Goal: Information Seeking & Learning: Check status

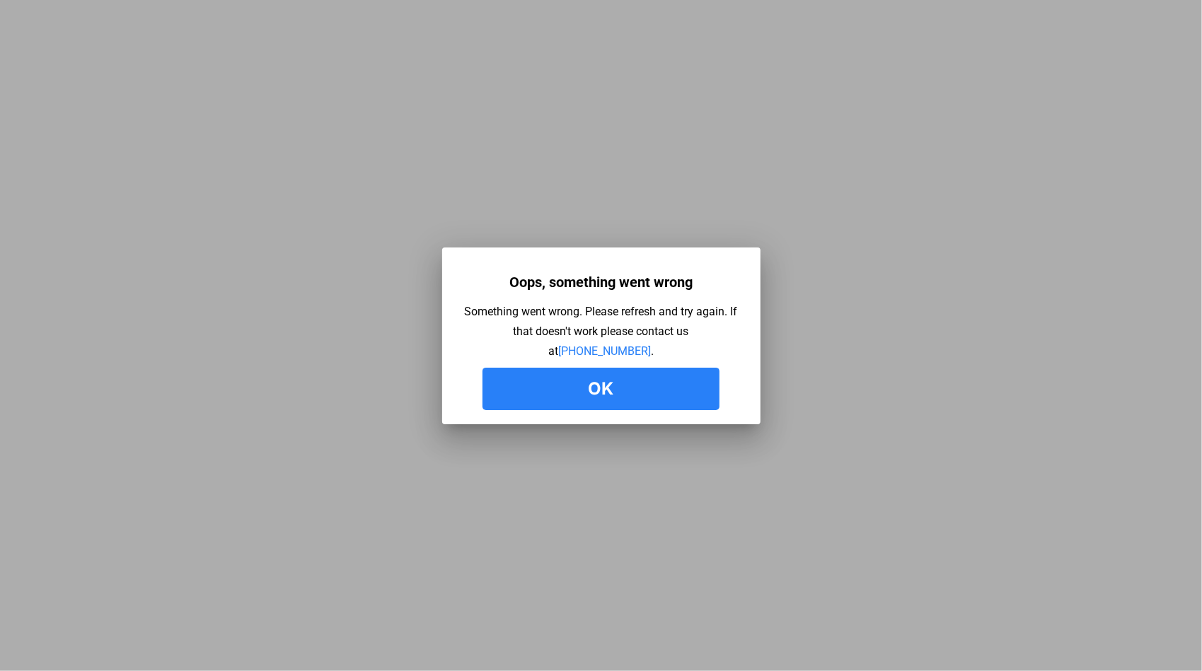
click at [589, 389] on button "Ok" at bounding box center [600, 389] width 237 height 42
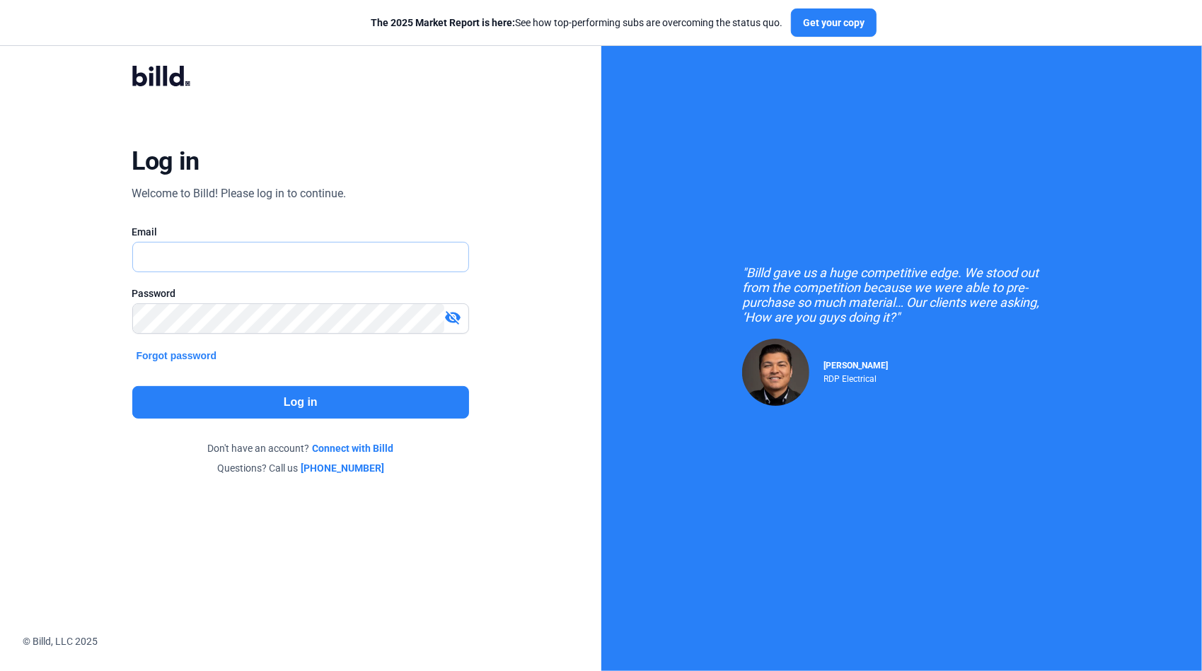
drag, startPoint x: 320, startPoint y: 252, endPoint x: 306, endPoint y: 252, distance: 14.1
click at [318, 252] on input "text" at bounding box center [301, 257] width 336 height 29
type input "[PERSON_NAME][EMAIL_ADDRESS][DOMAIN_NAME]"
click at [335, 396] on button "Log in" at bounding box center [300, 402] width 337 height 33
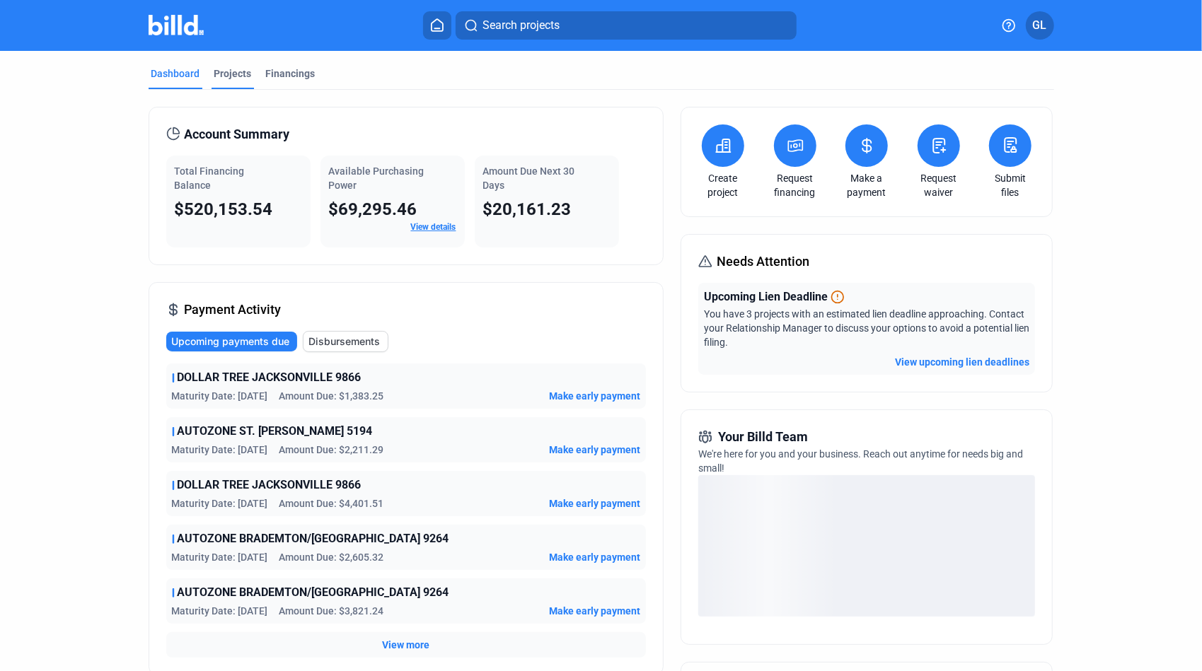
drag, startPoint x: 219, startPoint y: 76, endPoint x: 249, endPoint y: 81, distance: 30.8
click at [218, 76] on div "Projects" at bounding box center [232, 73] width 37 height 14
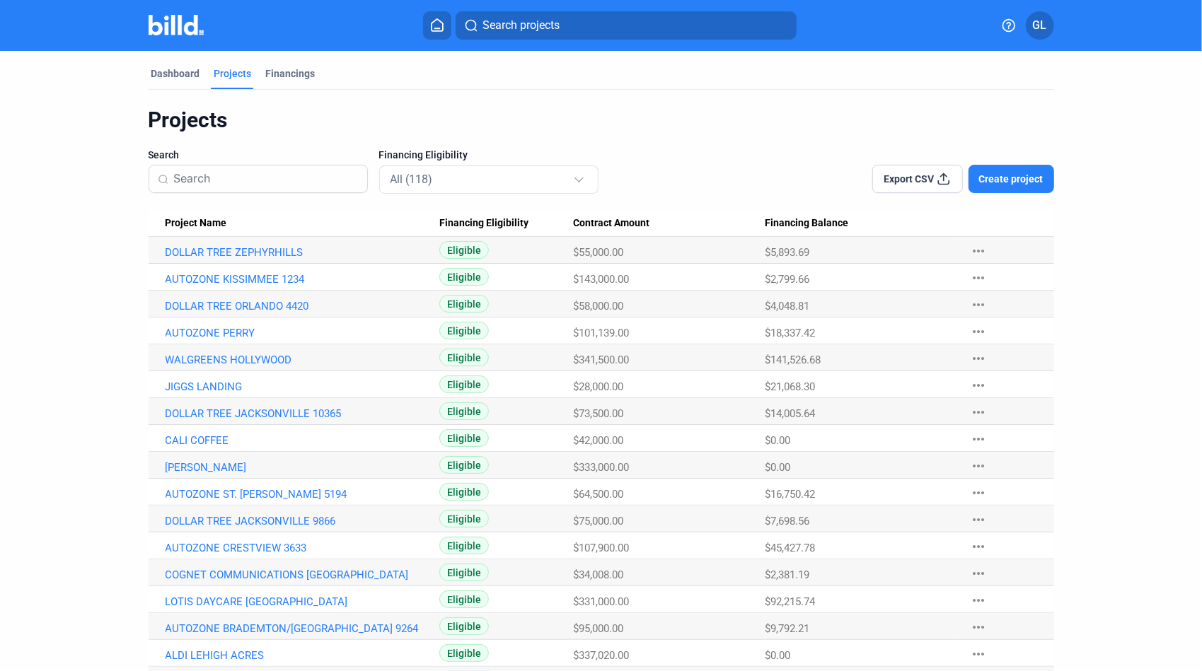
click at [212, 178] on input at bounding box center [266, 179] width 185 height 30
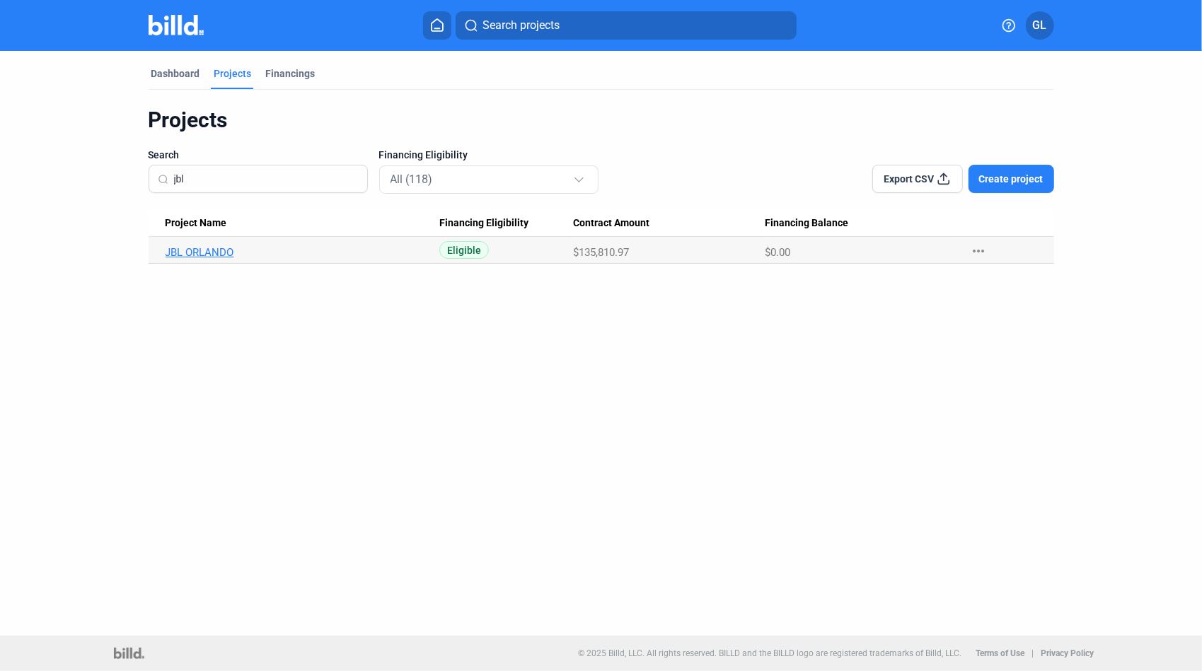
type input "jbl"
click at [216, 257] on link "JBL ORLANDO" at bounding box center [303, 252] width 274 height 13
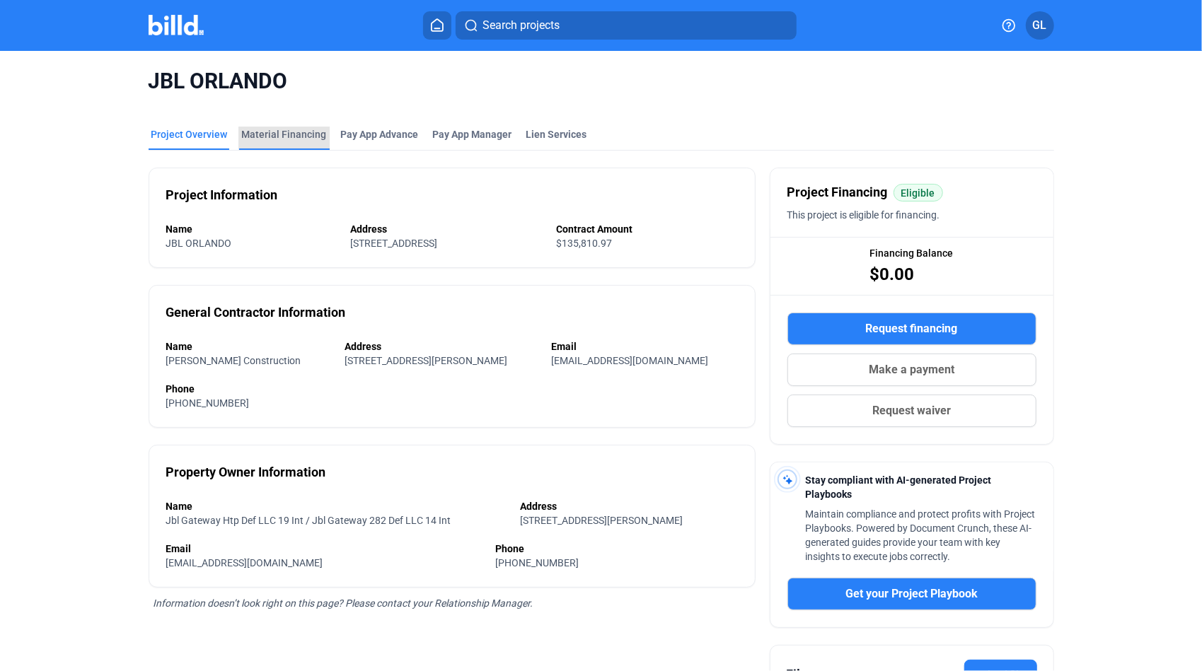
click at [286, 132] on div "Material Financing" at bounding box center [284, 134] width 85 height 14
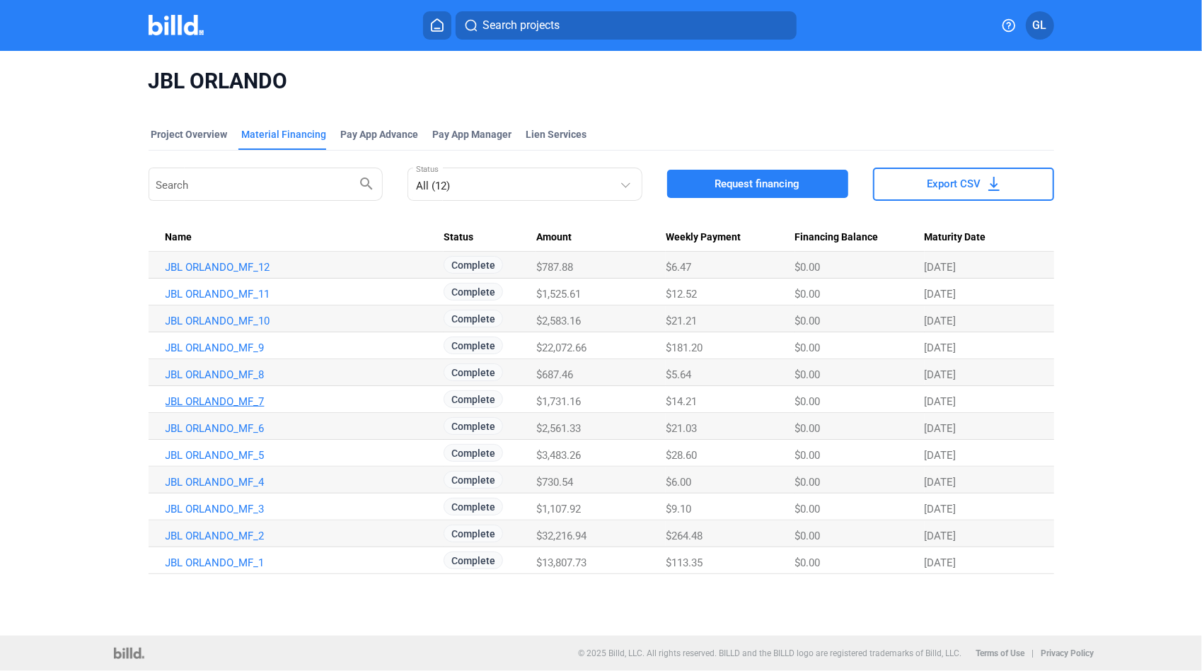
click at [252, 402] on link "JBL ORLANDO_MF_7" at bounding box center [303, 401] width 274 height 13
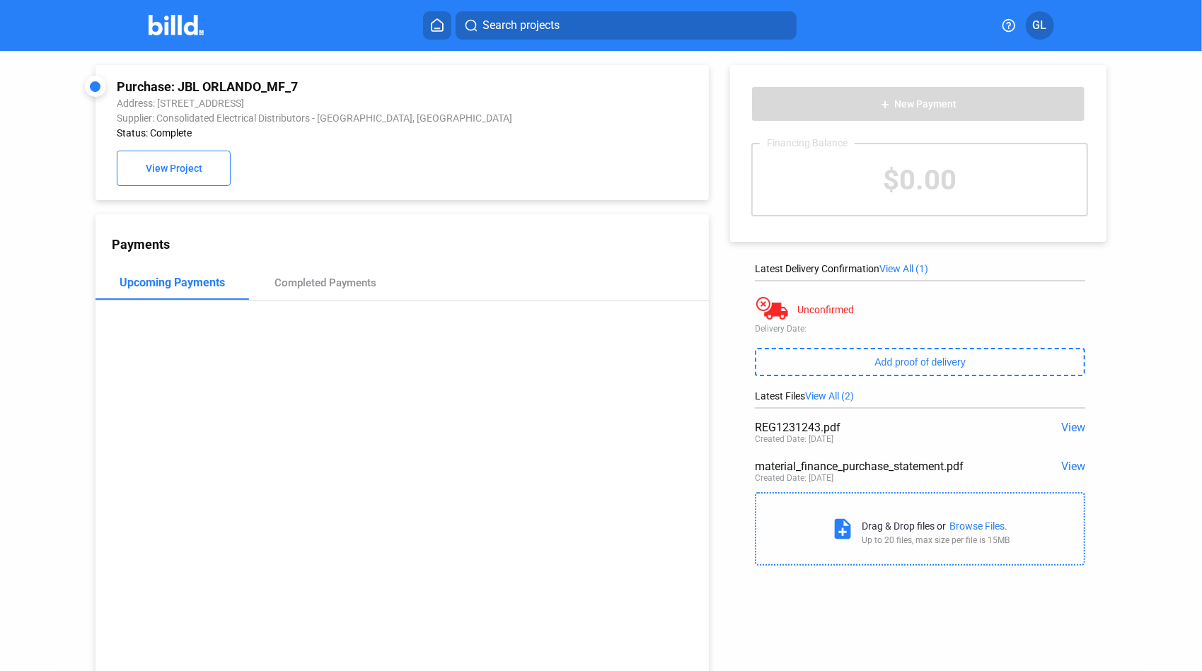
click at [1070, 427] on span "View" at bounding box center [1073, 427] width 24 height 13
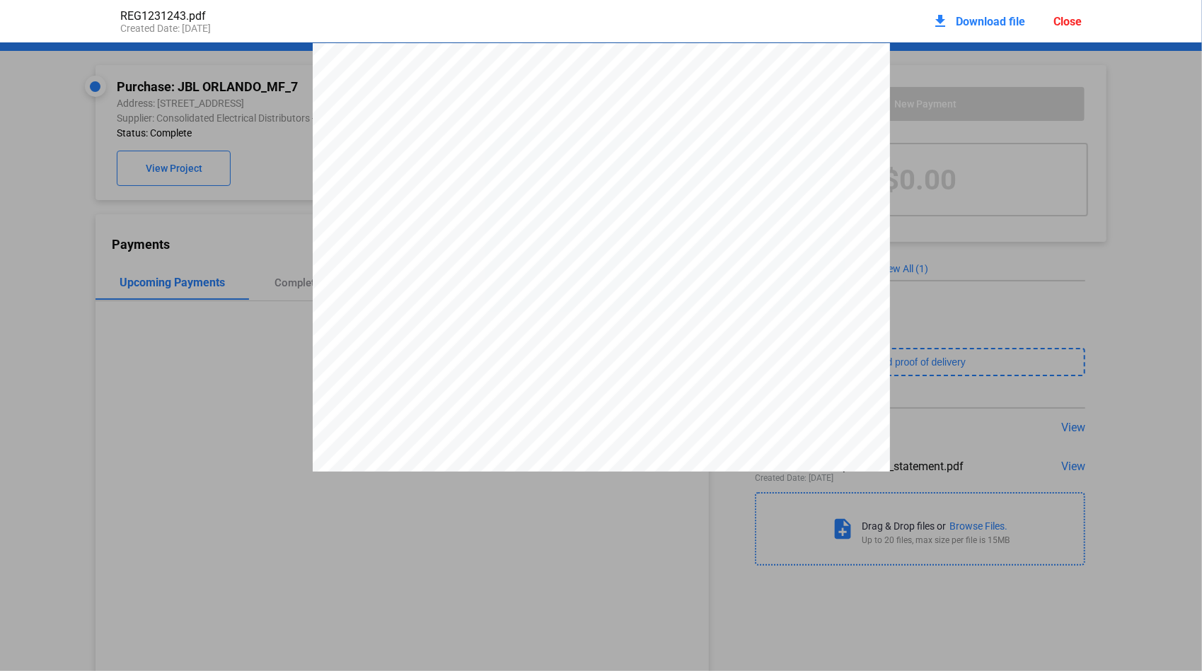
scroll to position [7, 0]
drag, startPoint x: 732, startPoint y: 103, endPoint x: 779, endPoint y: 106, distance: 46.8
click at [779, 103] on span "5617-1231243" at bounding box center [760, 98] width 50 height 8
drag, startPoint x: 1074, startPoint y: 21, endPoint x: 1065, endPoint y: 22, distance: 8.5
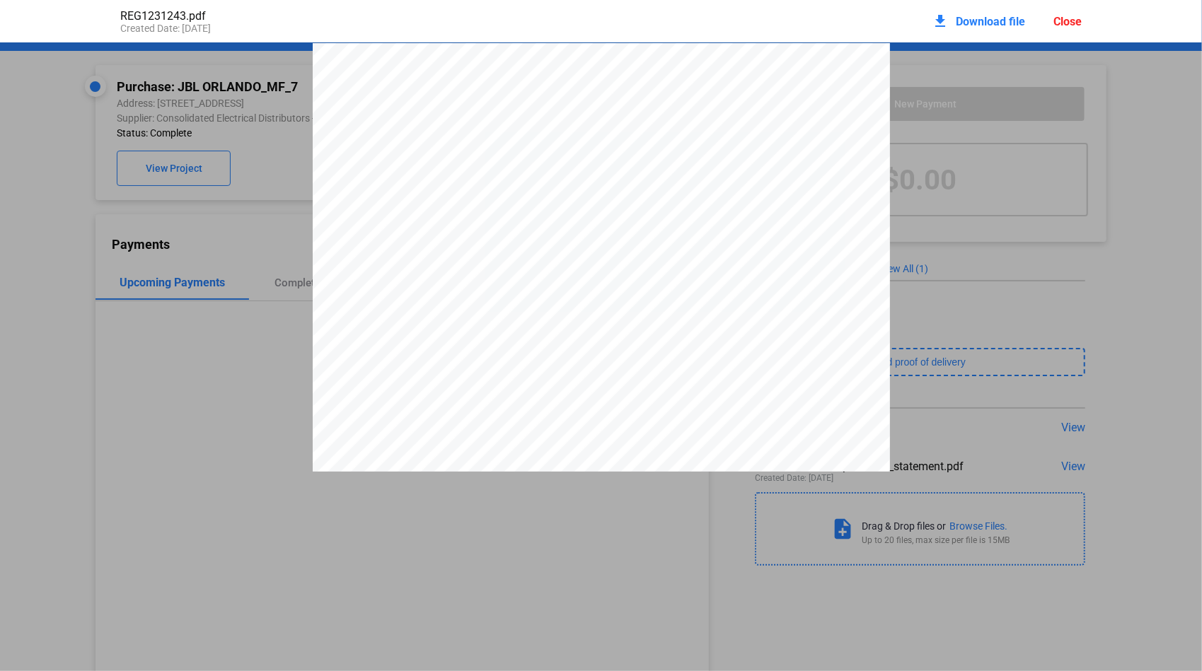
click at [1072, 21] on div "Close" at bounding box center [1067, 21] width 28 height 13
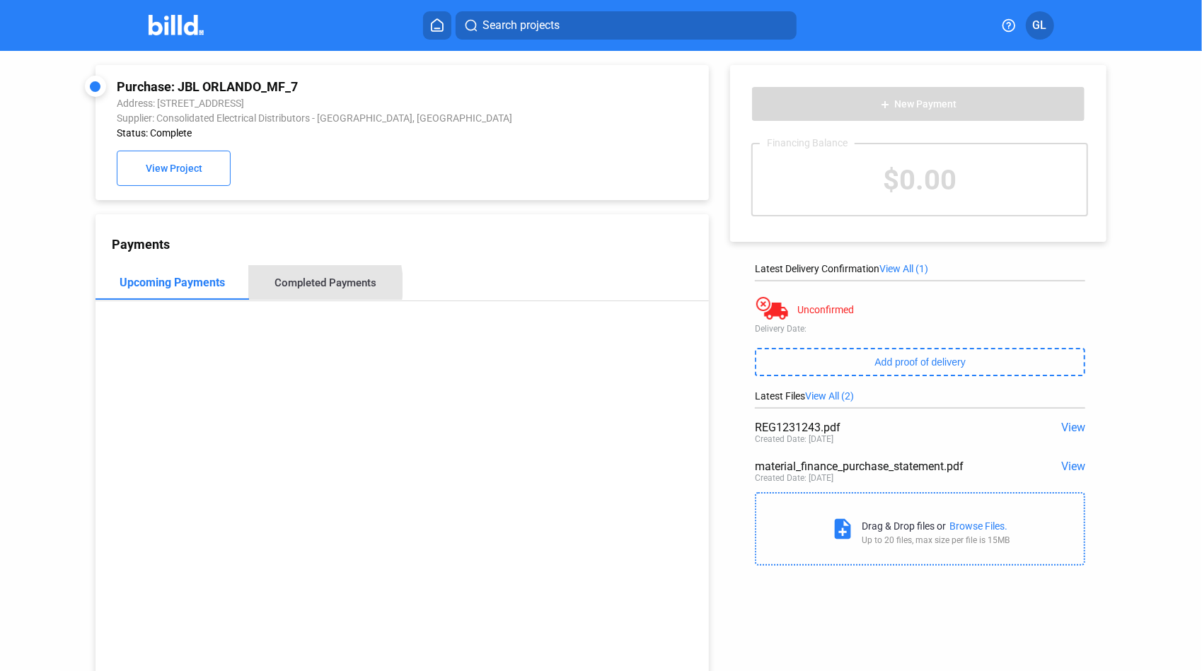
click at [293, 288] on div "Completed Payments" at bounding box center [325, 283] width 102 height 13
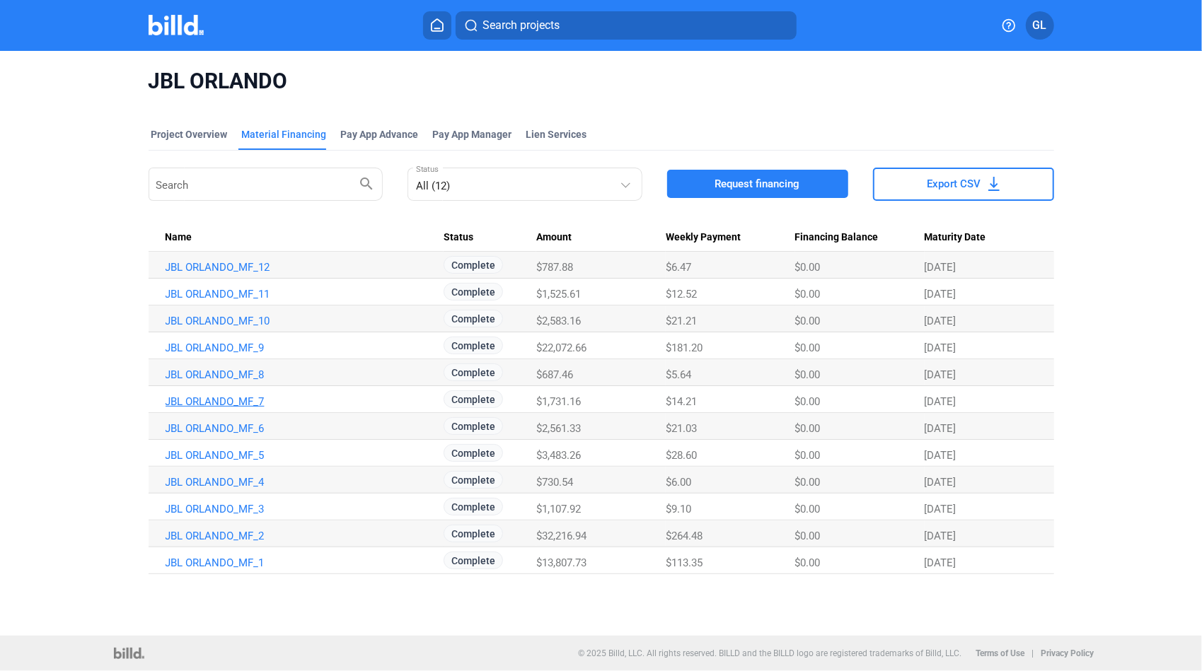
click at [211, 395] on link "JBL ORLANDO_MF_7" at bounding box center [303, 401] width 274 height 13
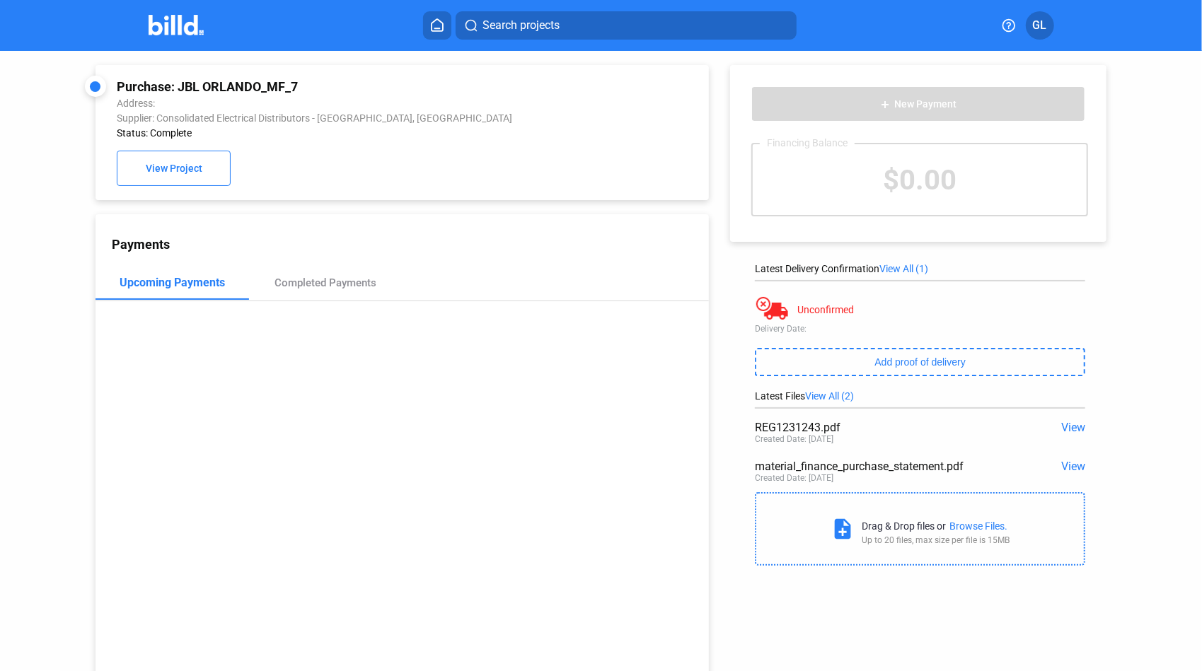
click at [1061, 426] on span "View" at bounding box center [1073, 427] width 24 height 13
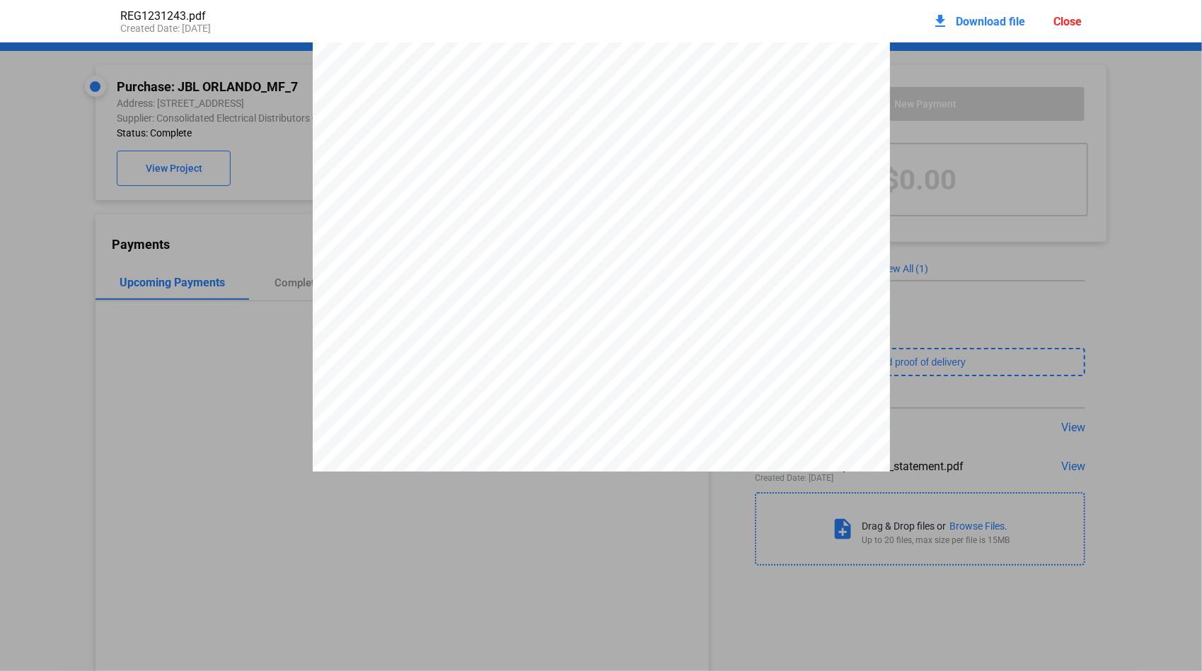
scroll to position [330, 0]
click at [1063, 25] on div "Close" at bounding box center [1067, 21] width 28 height 13
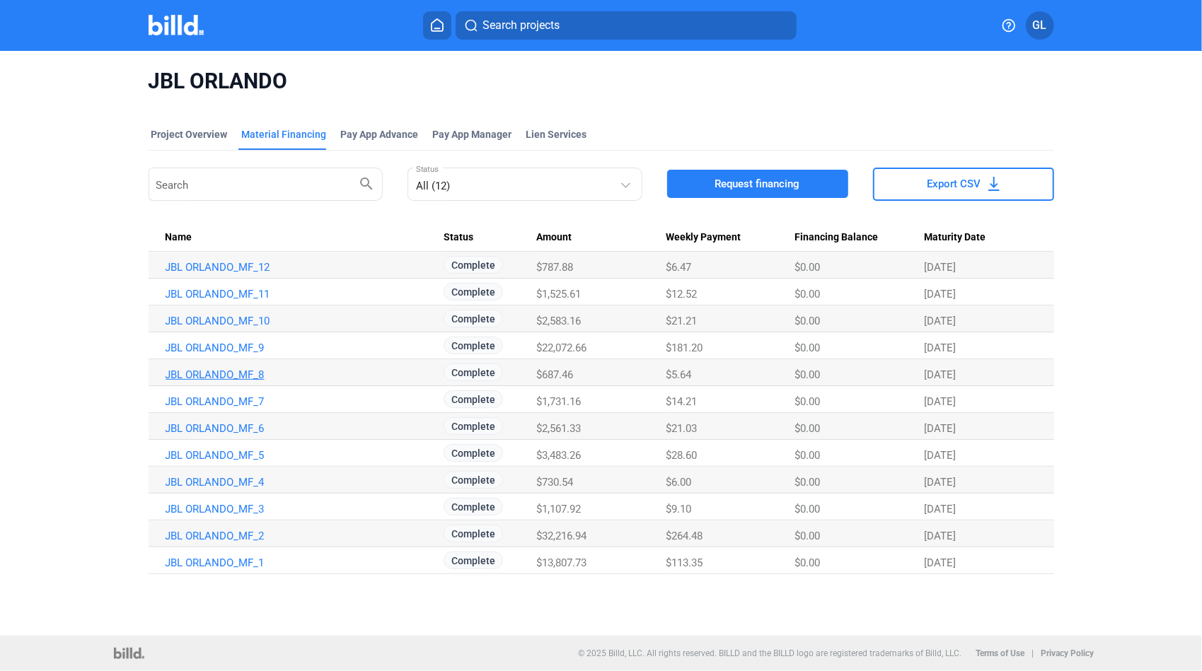
click at [247, 378] on link "JBL ORLANDO_MF_8" at bounding box center [303, 375] width 274 height 13
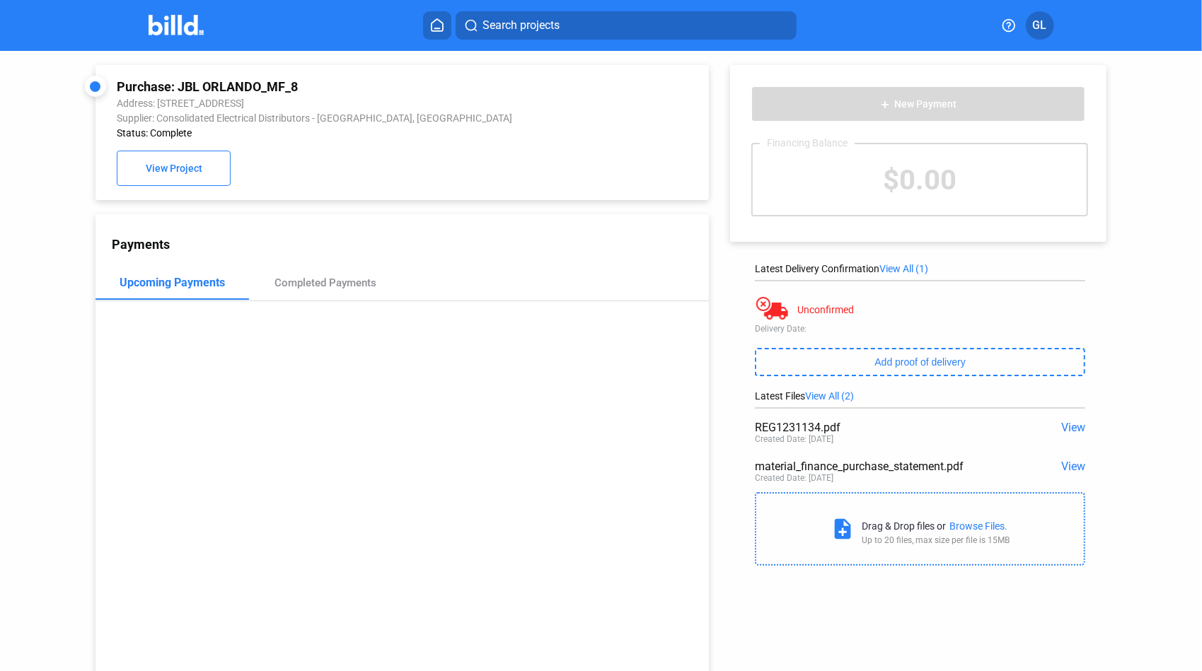
click at [1067, 428] on span "View" at bounding box center [1073, 427] width 24 height 13
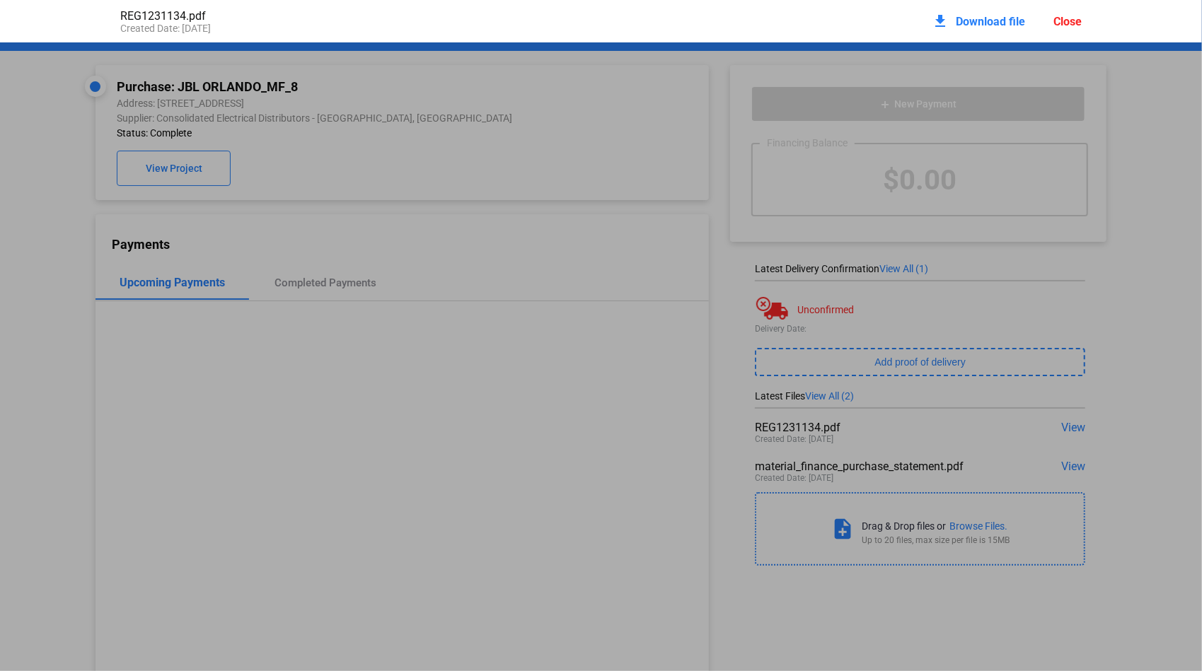
scroll to position [7, 0]
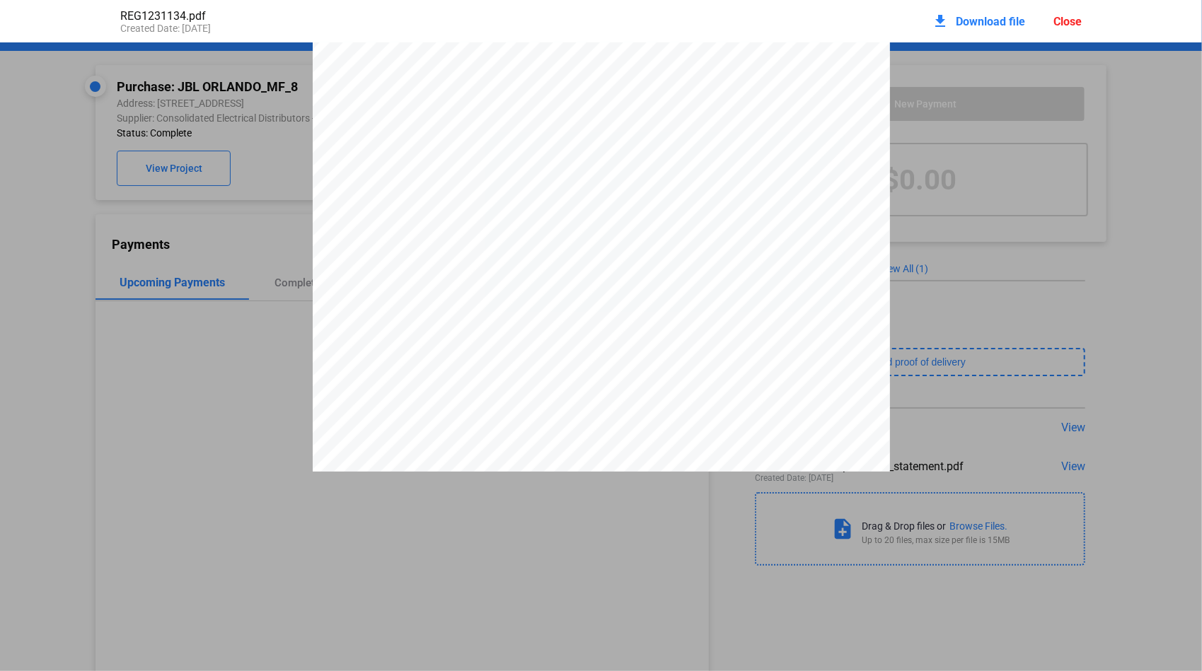
drag, startPoint x: 731, startPoint y: 103, endPoint x: 779, endPoint y: 105, distance: 47.4
click at [779, 103] on span "5617-1231134" at bounding box center [759, 98] width 49 height 8
drag, startPoint x: 779, startPoint y: 105, endPoint x: 765, endPoint y: 105, distance: 13.5
drag, startPoint x: 1065, startPoint y: 24, endPoint x: 960, endPoint y: 25, distance: 105.4
click at [1065, 24] on div "Close" at bounding box center [1067, 21] width 28 height 13
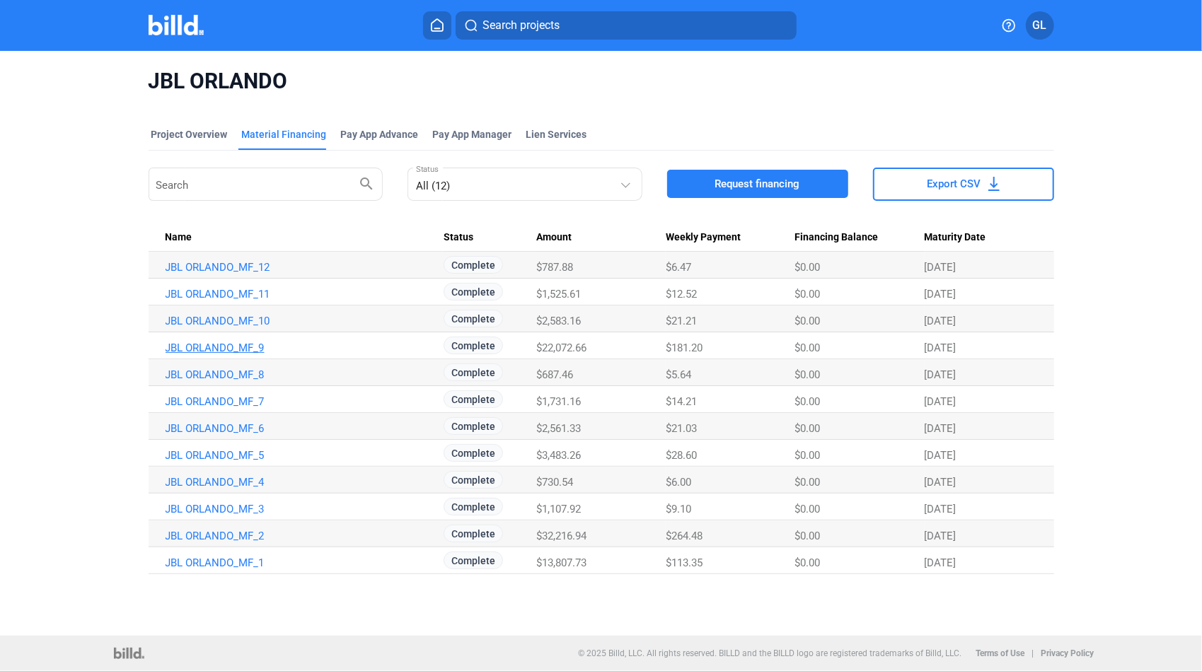
click at [211, 349] on link "JBL ORLANDO_MF_9" at bounding box center [303, 348] width 274 height 13
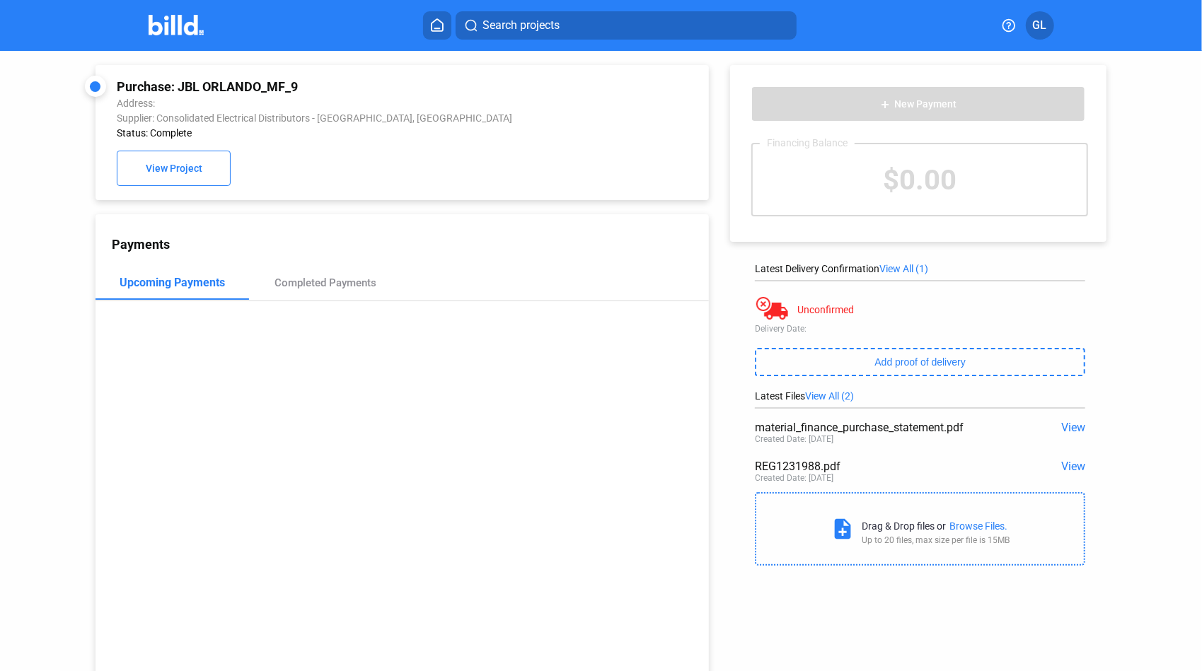
click at [1067, 468] on span "View" at bounding box center [1073, 466] width 24 height 13
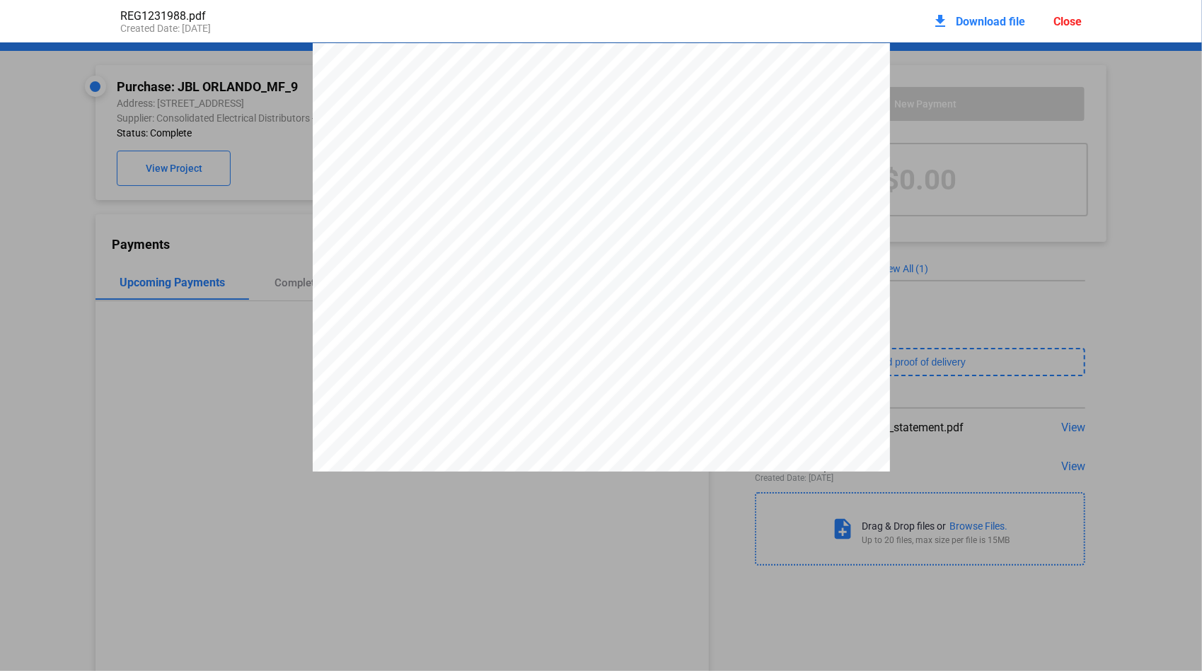
scroll to position [7, 0]
drag, startPoint x: 733, startPoint y: 103, endPoint x: 780, endPoint y: 105, distance: 47.4
click at [780, 103] on span "5617-1231988" at bounding box center [760, 98] width 50 height 8
drag, startPoint x: 780, startPoint y: 105, endPoint x: 769, endPoint y: 108, distance: 11.7
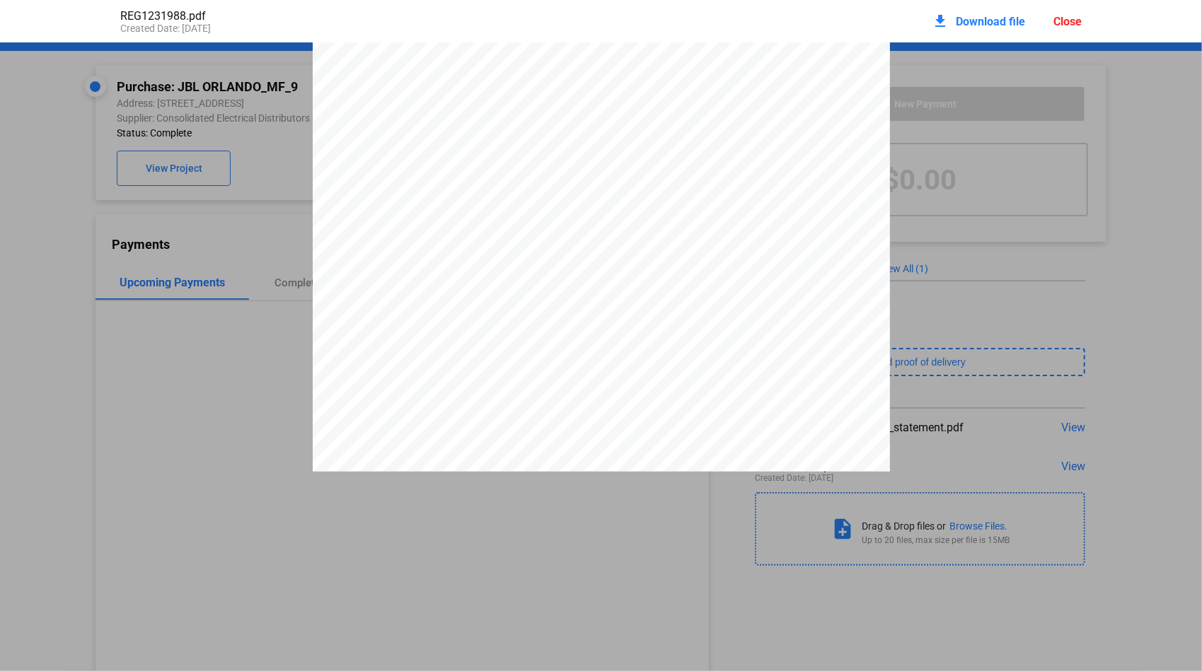
drag, startPoint x: 1058, startPoint y: 21, endPoint x: 753, endPoint y: 3, distance: 305.4
click at [1059, 21] on div "Close" at bounding box center [1067, 21] width 28 height 13
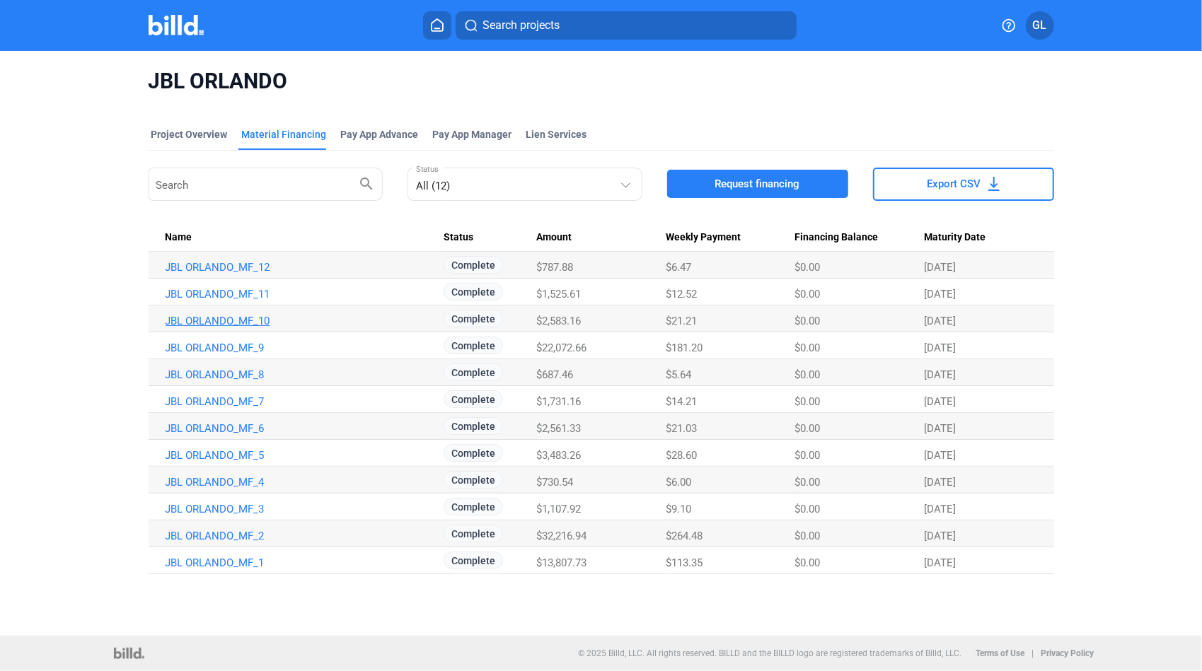
click at [193, 323] on link "JBL ORLANDO_MF_10" at bounding box center [303, 321] width 274 height 13
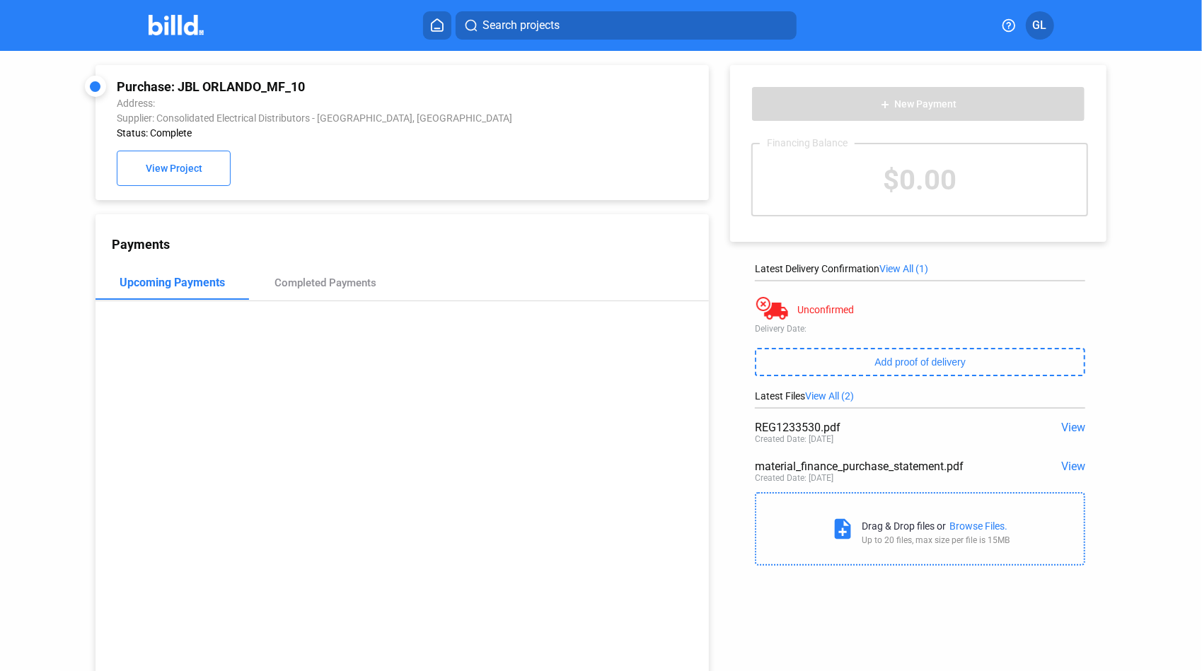
click at [1075, 431] on span "View" at bounding box center [1073, 427] width 24 height 13
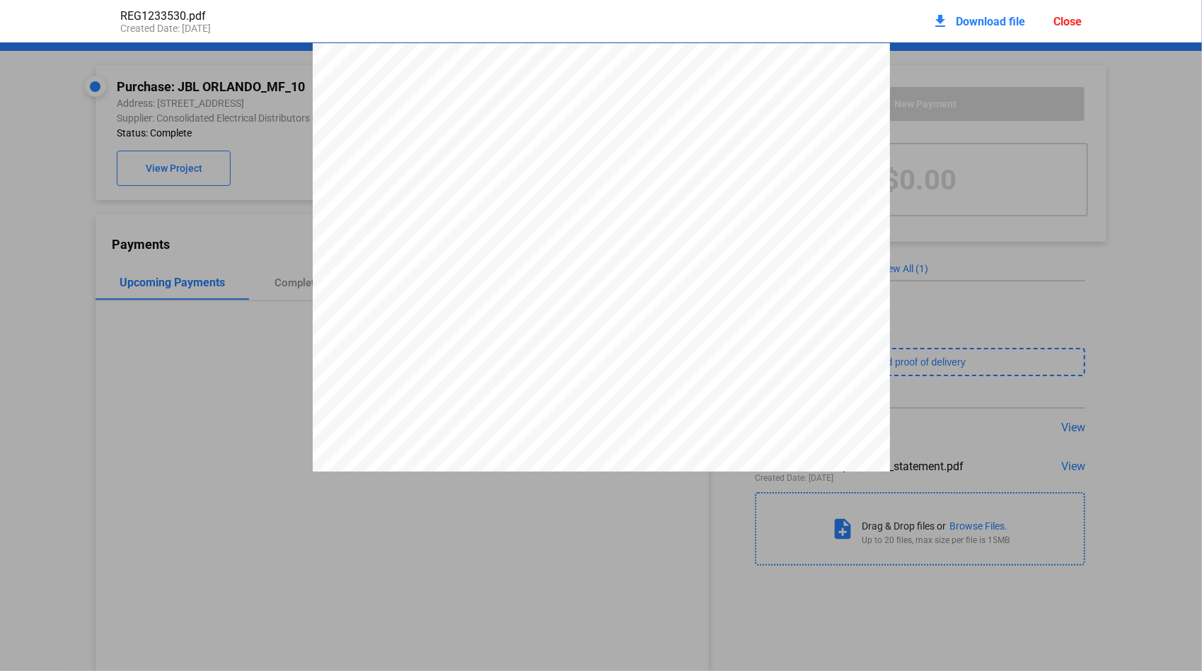
scroll to position [7, 0]
drag, startPoint x: 732, startPoint y: 106, endPoint x: 779, endPoint y: 106, distance: 46.7
click at [779, 103] on span "5617-1233530" at bounding box center [760, 98] width 50 height 8
